Goal: Information Seeking & Learning: Learn about a topic

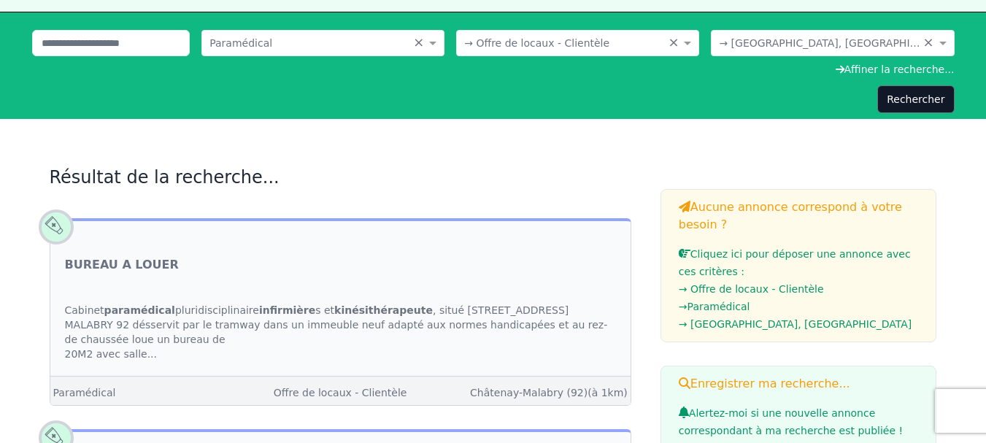
scroll to position [219, 0]
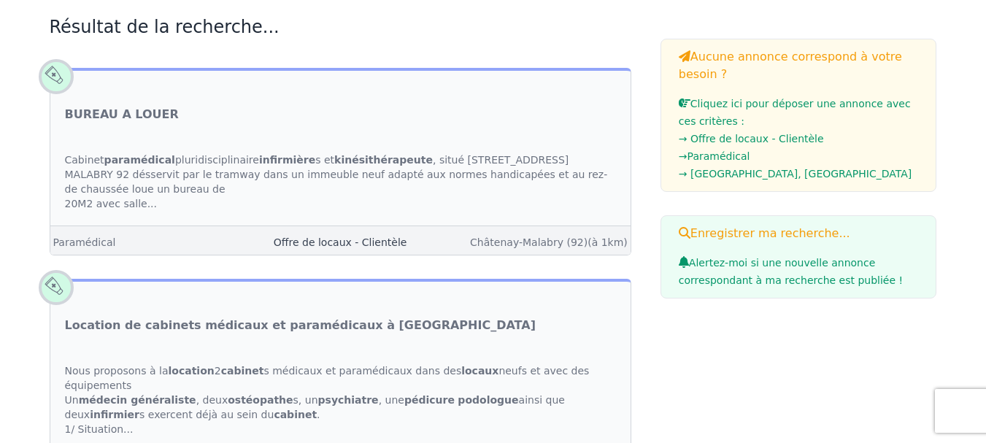
click at [321, 242] on link "Offre de locaux - Clientèle" at bounding box center [341, 242] width 134 height 12
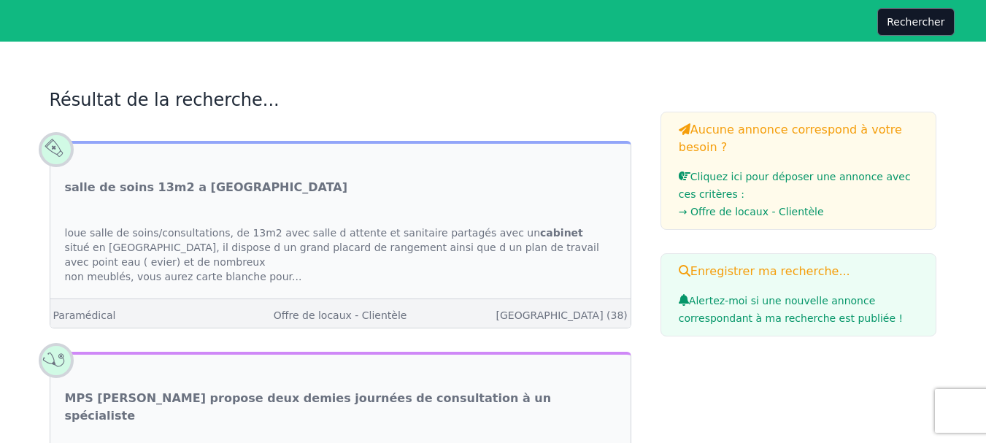
scroll to position [219, 0]
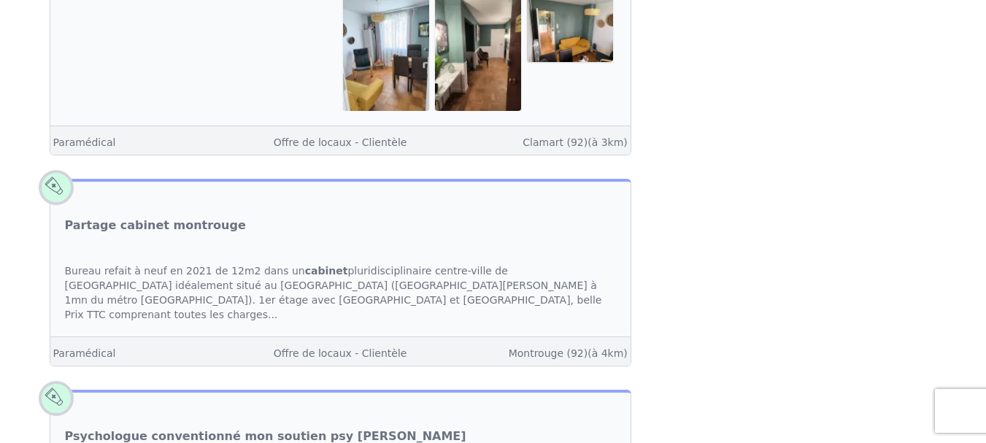
scroll to position [2919, 0]
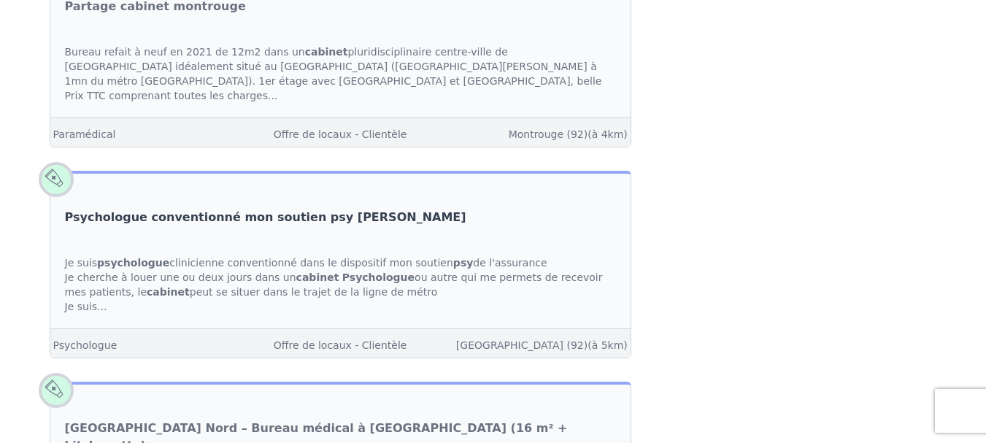
click at [251, 209] on link "Psychologue conventionné mon soutien psy [PERSON_NAME]" at bounding box center [265, 218] width 401 height 18
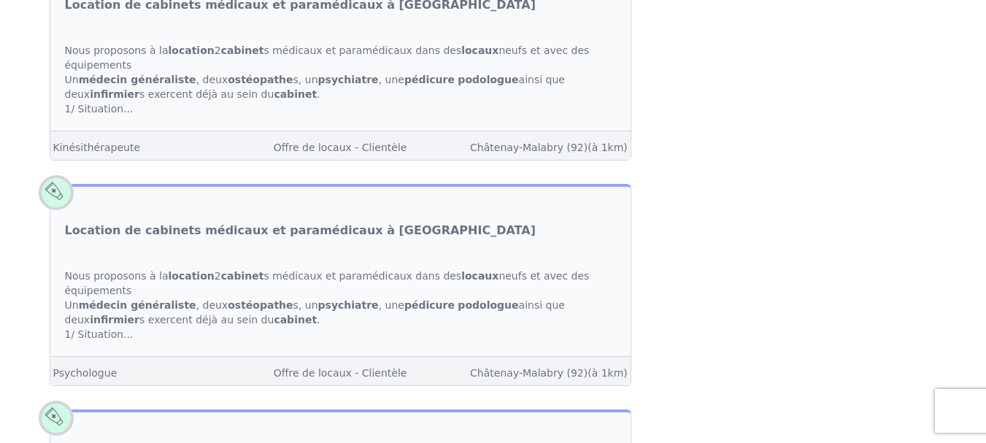
scroll to position [511, 0]
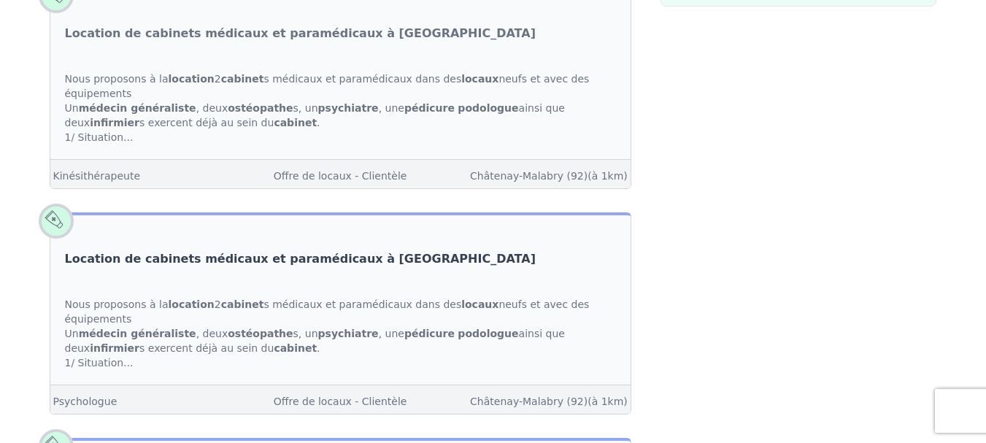
click at [207, 250] on link "Location de cabinets médicaux et paramédicaux à [GEOGRAPHIC_DATA]" at bounding box center [300, 259] width 471 height 18
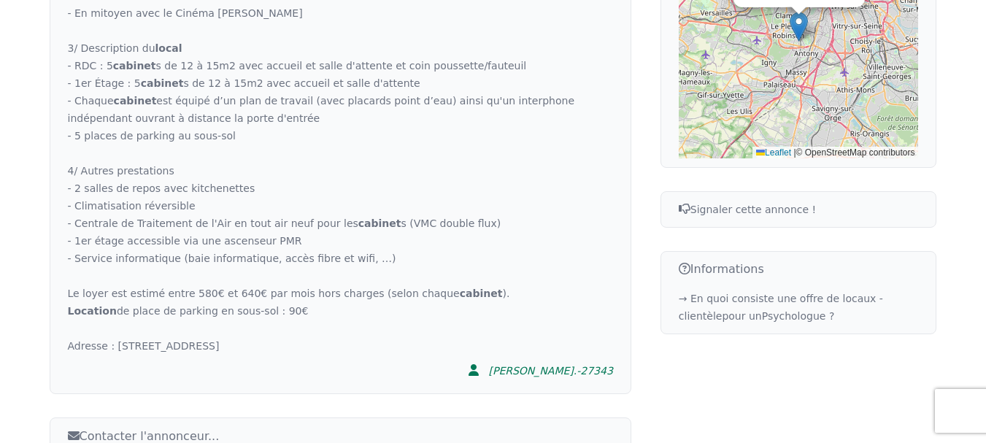
scroll to position [730, 0]
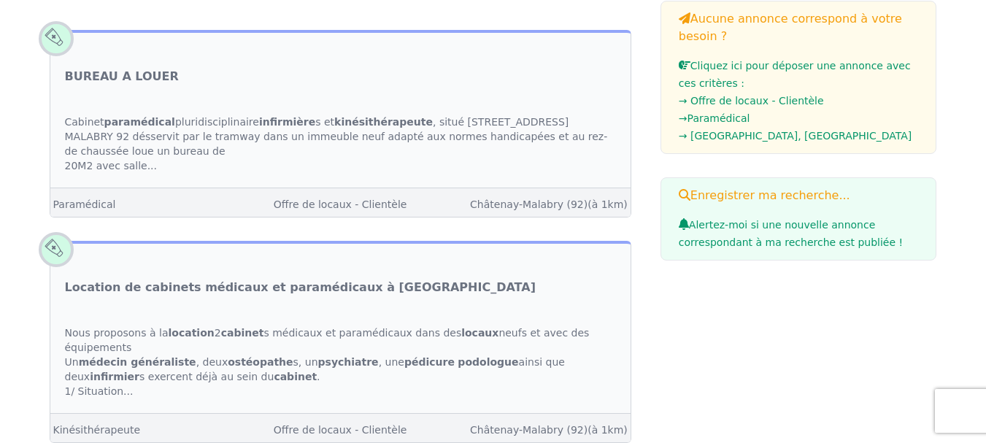
scroll to position [219, 0]
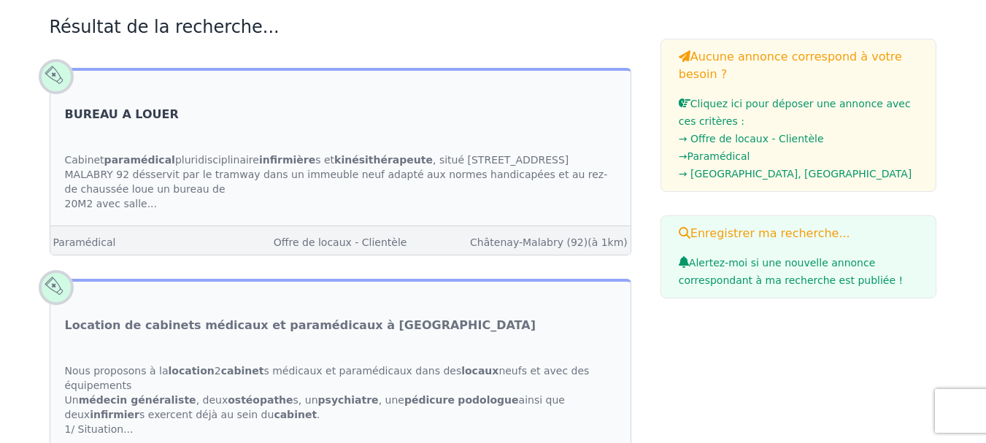
click at [127, 113] on link "BUREAU A LOUER" at bounding box center [122, 115] width 114 height 18
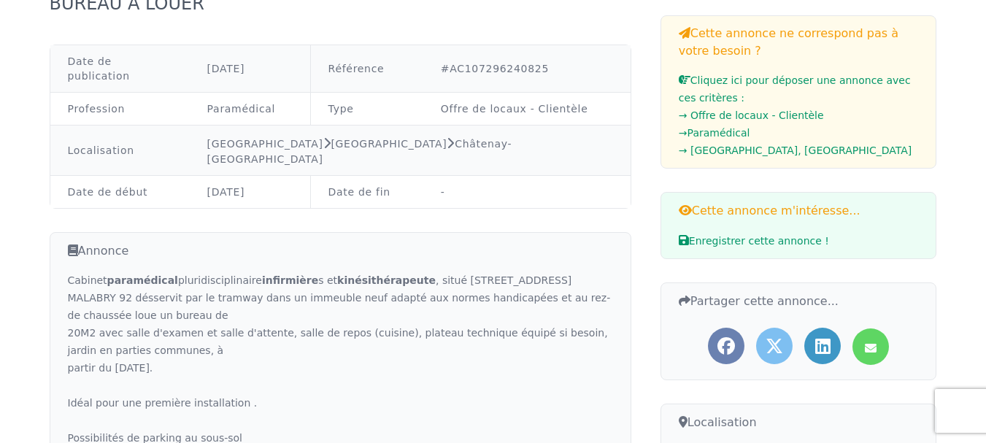
scroll to position [219, 0]
